Goal: Find specific page/section: Find specific page/section

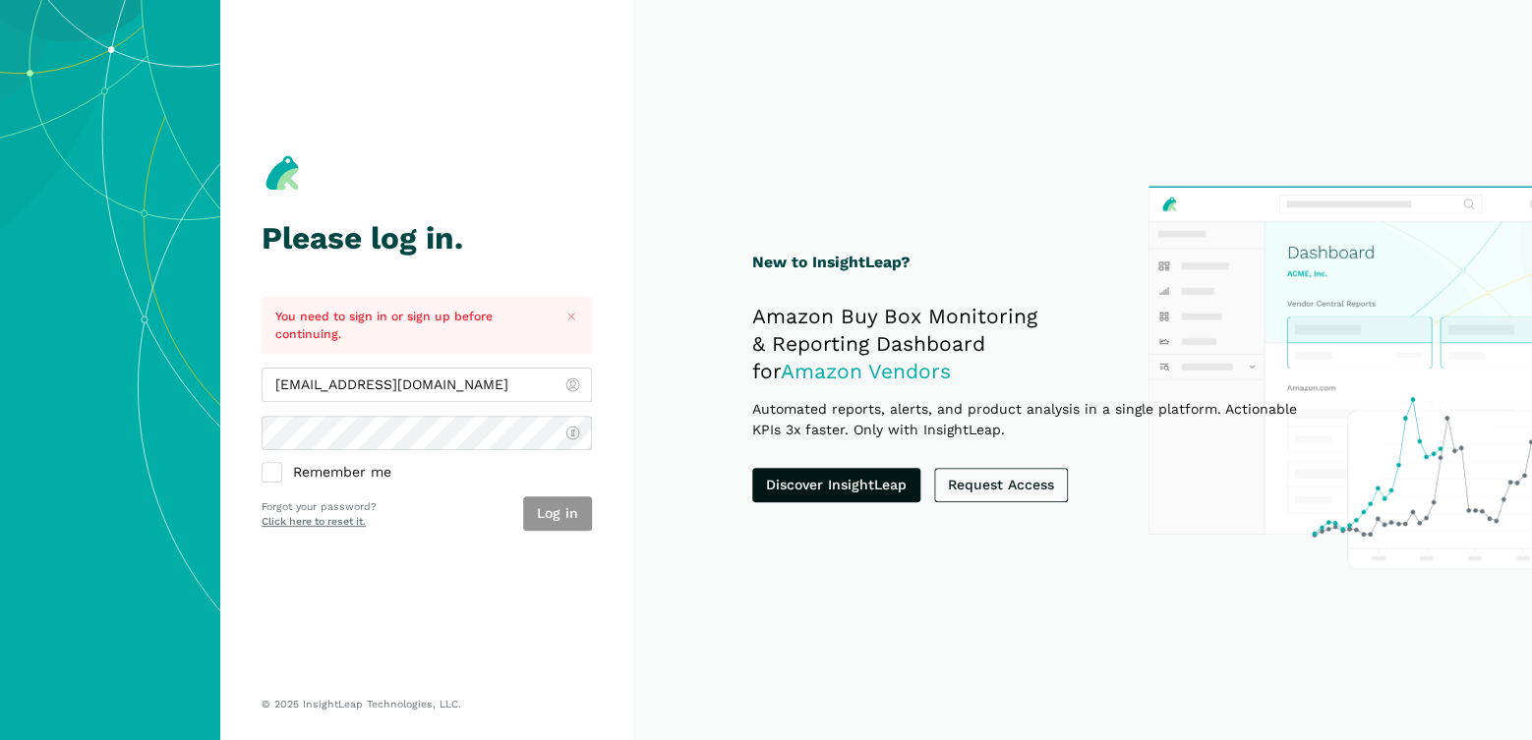
click at [567, 511] on button "Log in" at bounding box center [557, 513] width 69 height 34
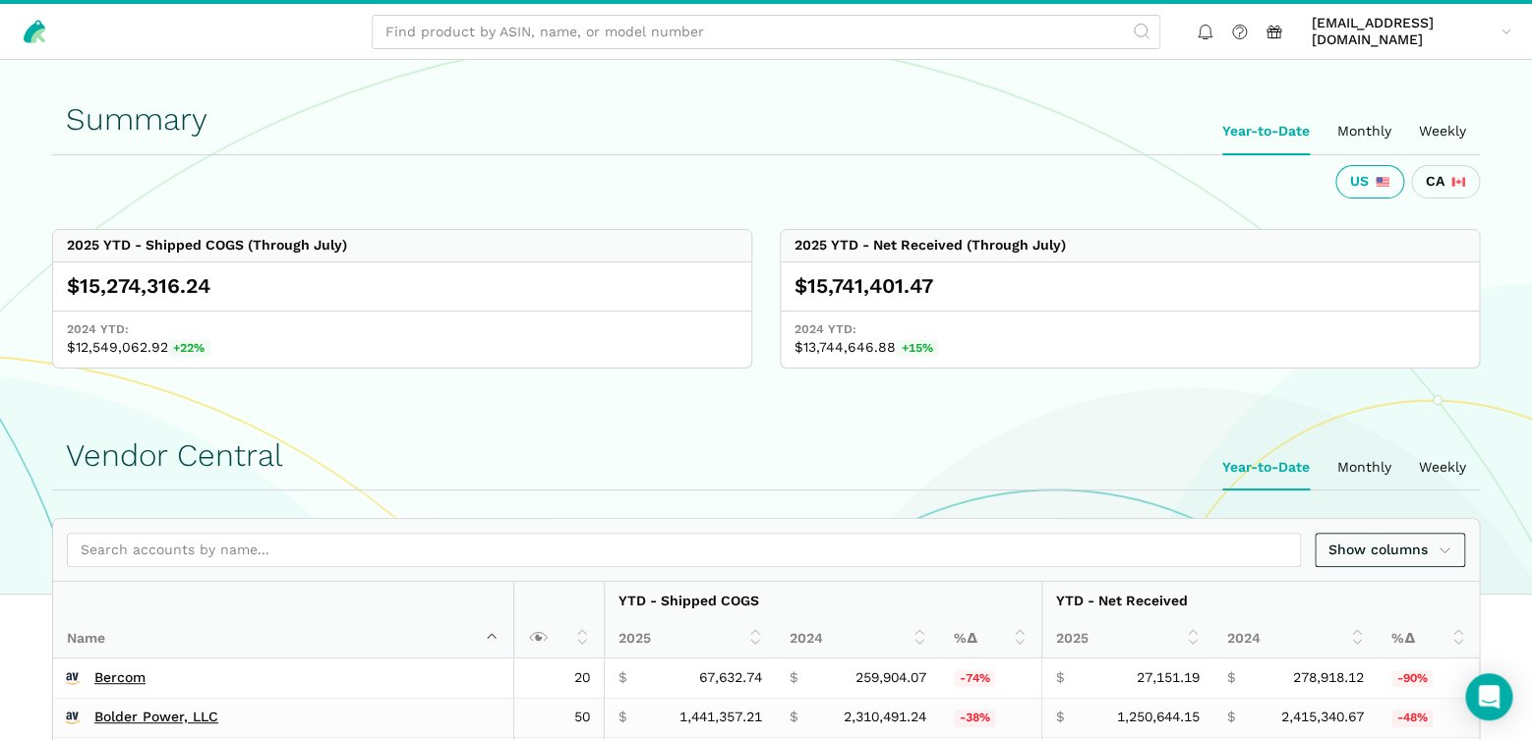
scroll to position [344, 0]
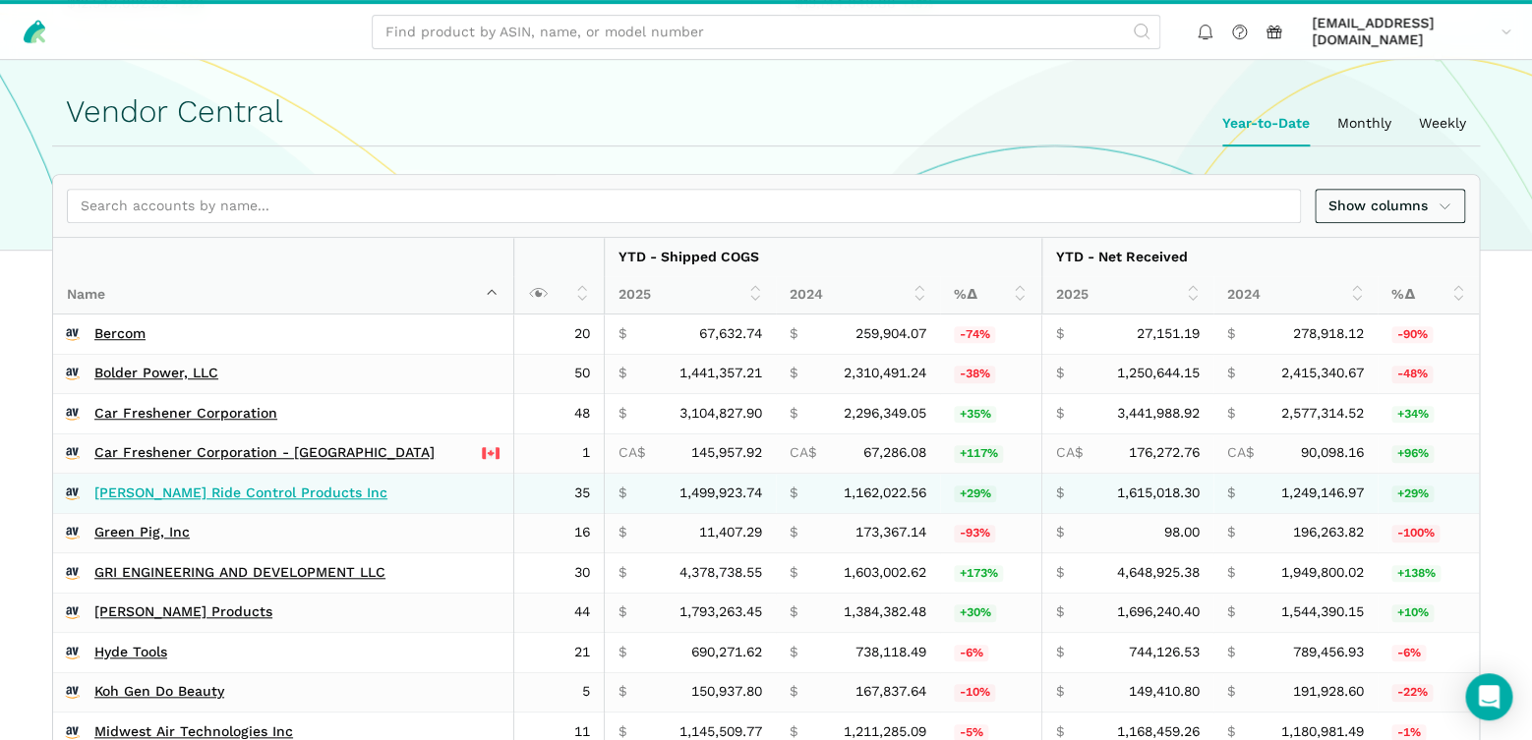
click at [259, 488] on link "[PERSON_NAME] Ride Control Products Inc" at bounding box center [240, 494] width 293 height 18
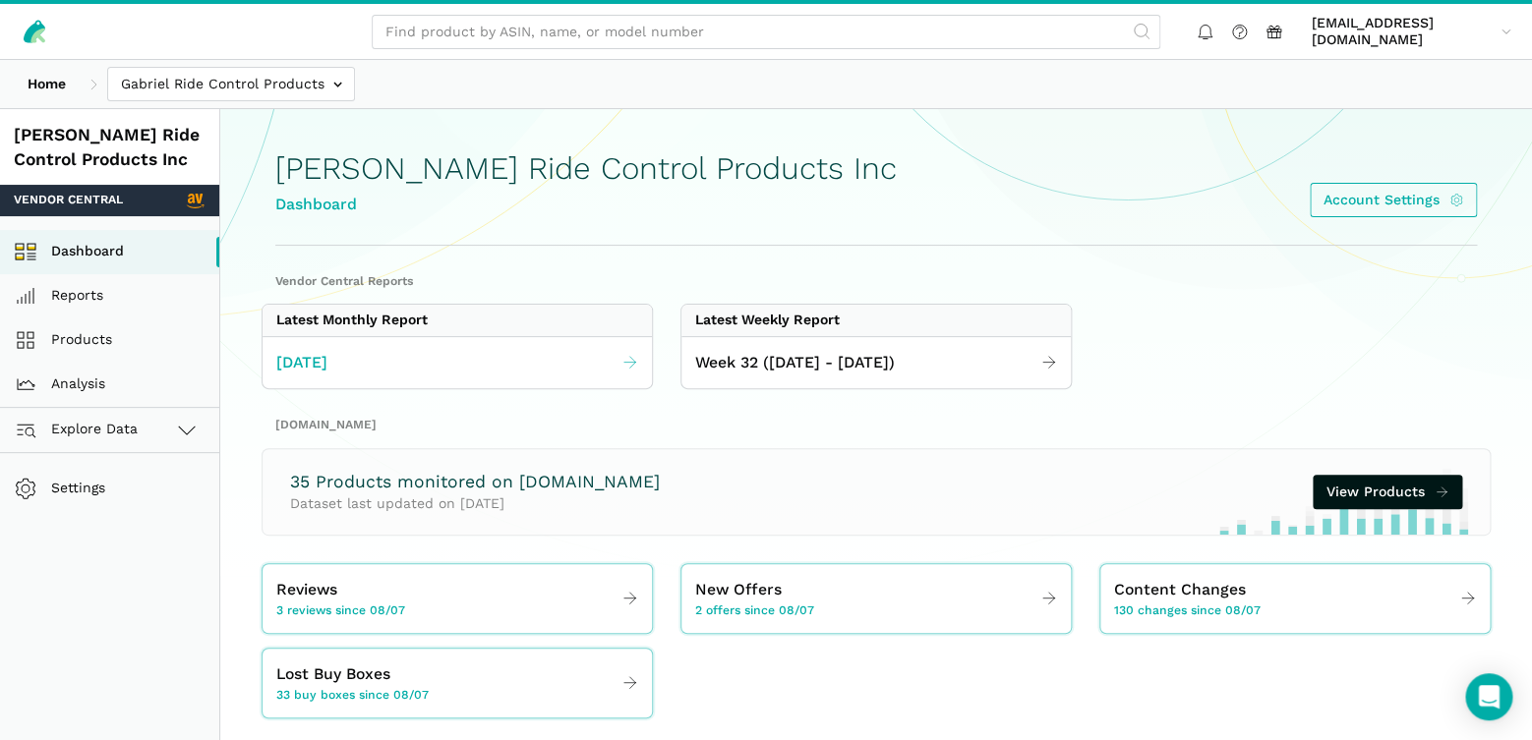
click at [626, 362] on icon at bounding box center [630, 363] width 18 height 18
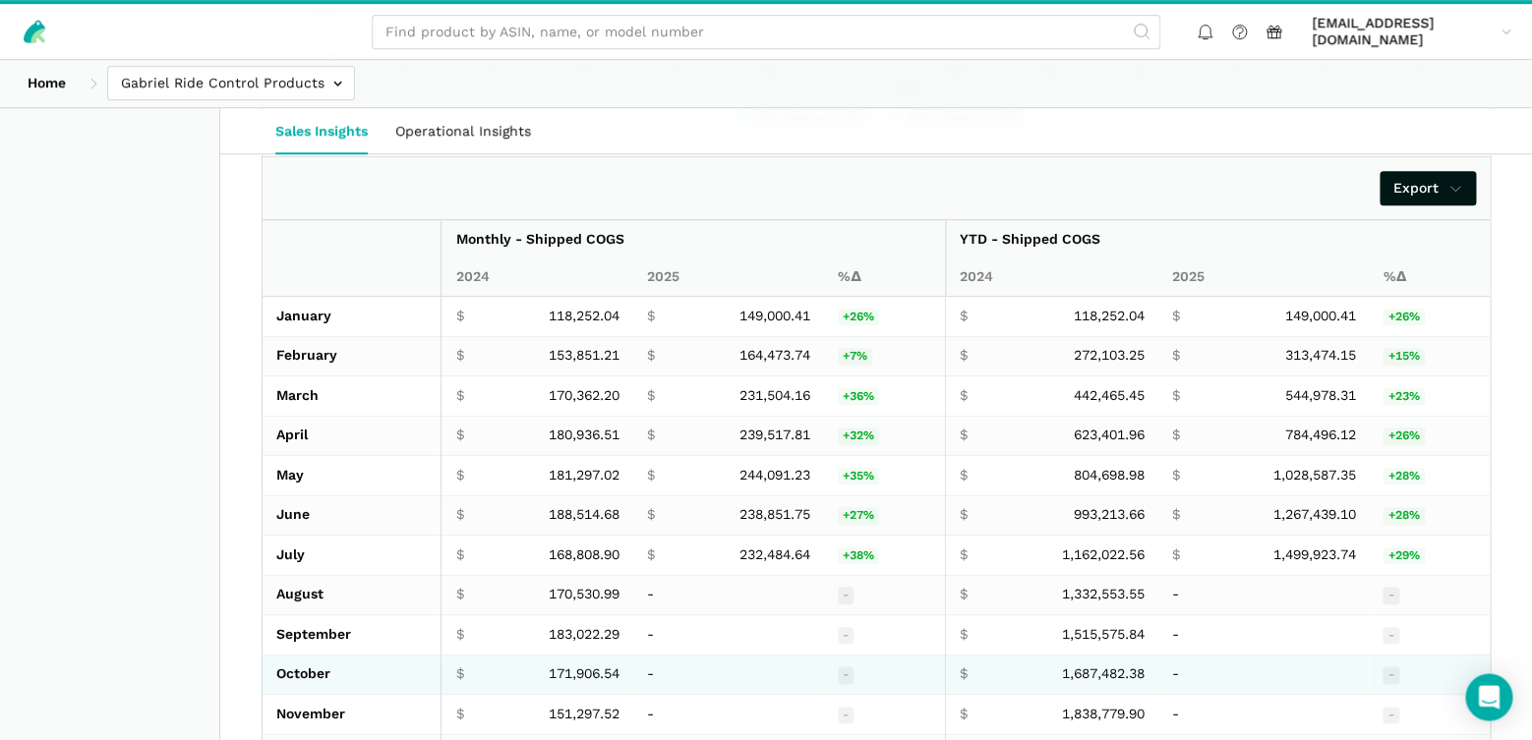
scroll to position [3692, 0]
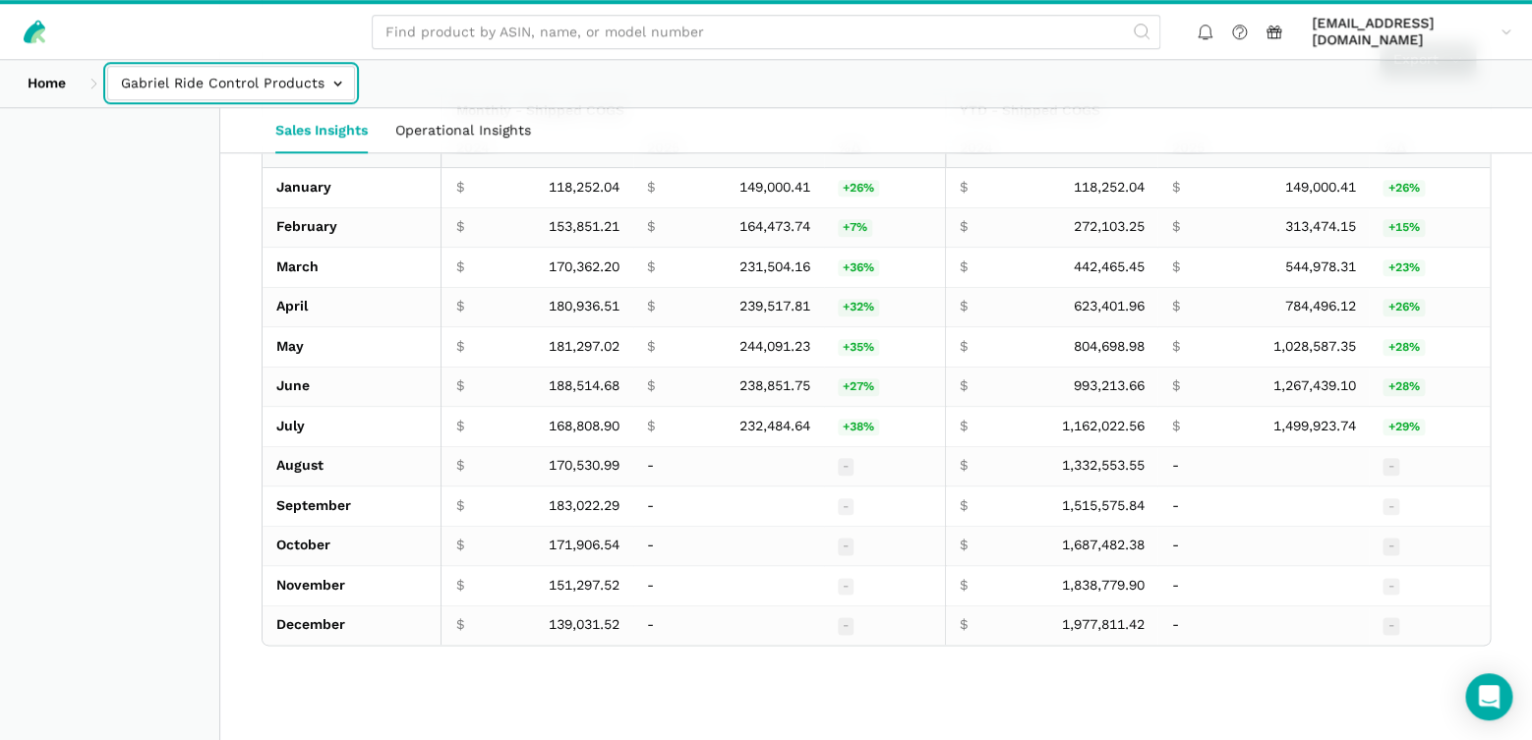
click at [337, 87] on input "text" at bounding box center [231, 83] width 248 height 34
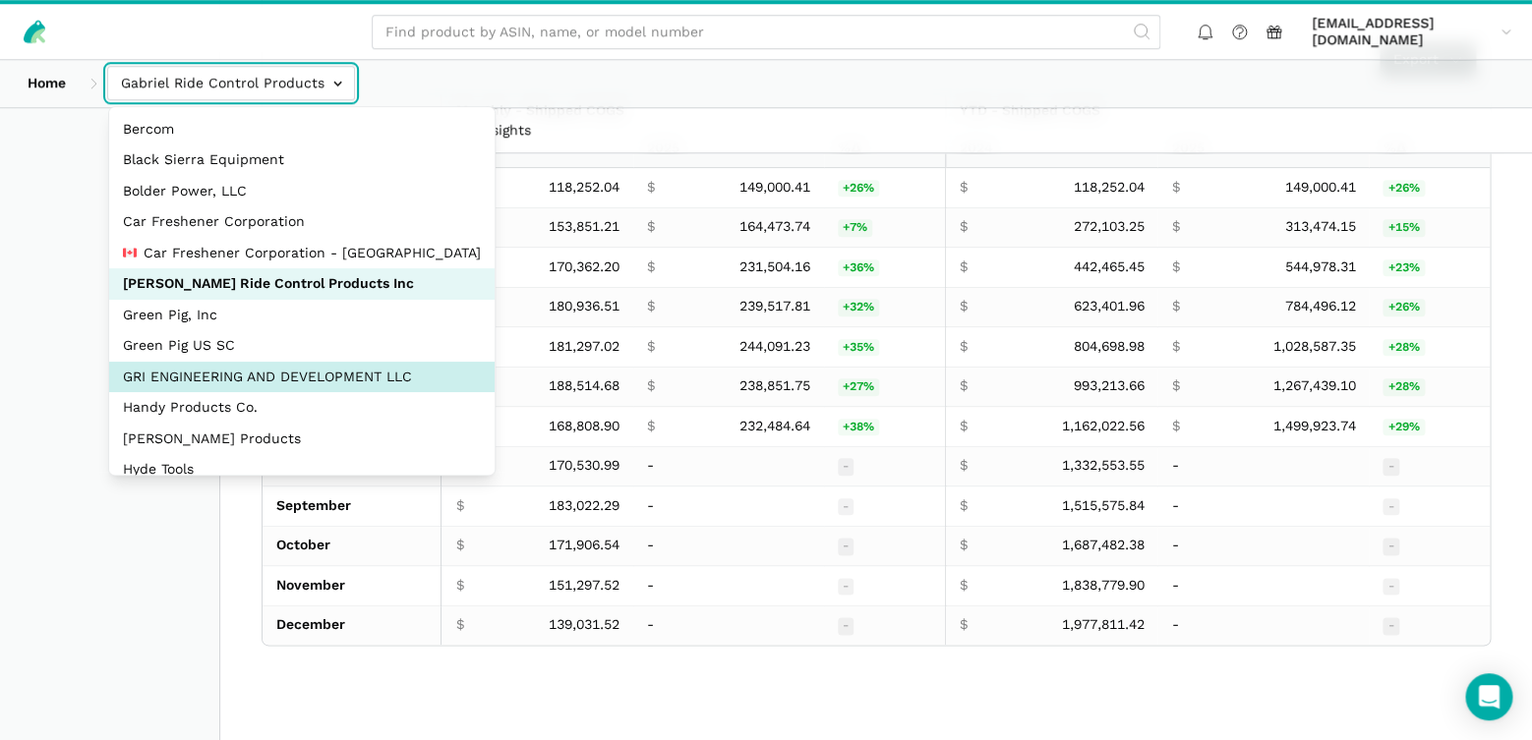
select select "Hei8wDUEZnK8pJhs1ysxCZLc"
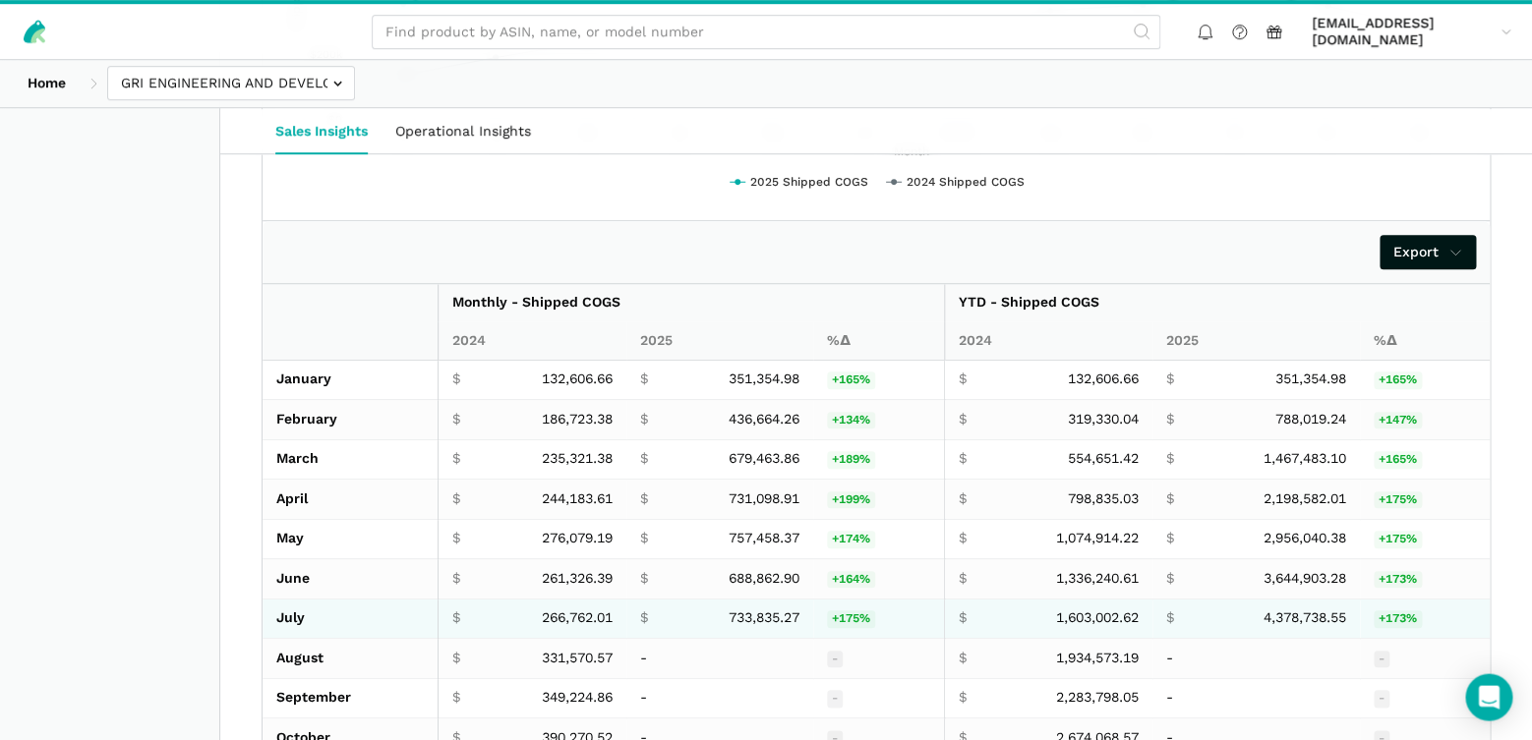
scroll to position [3692, 0]
